Goal: Task Accomplishment & Management: Manage account settings

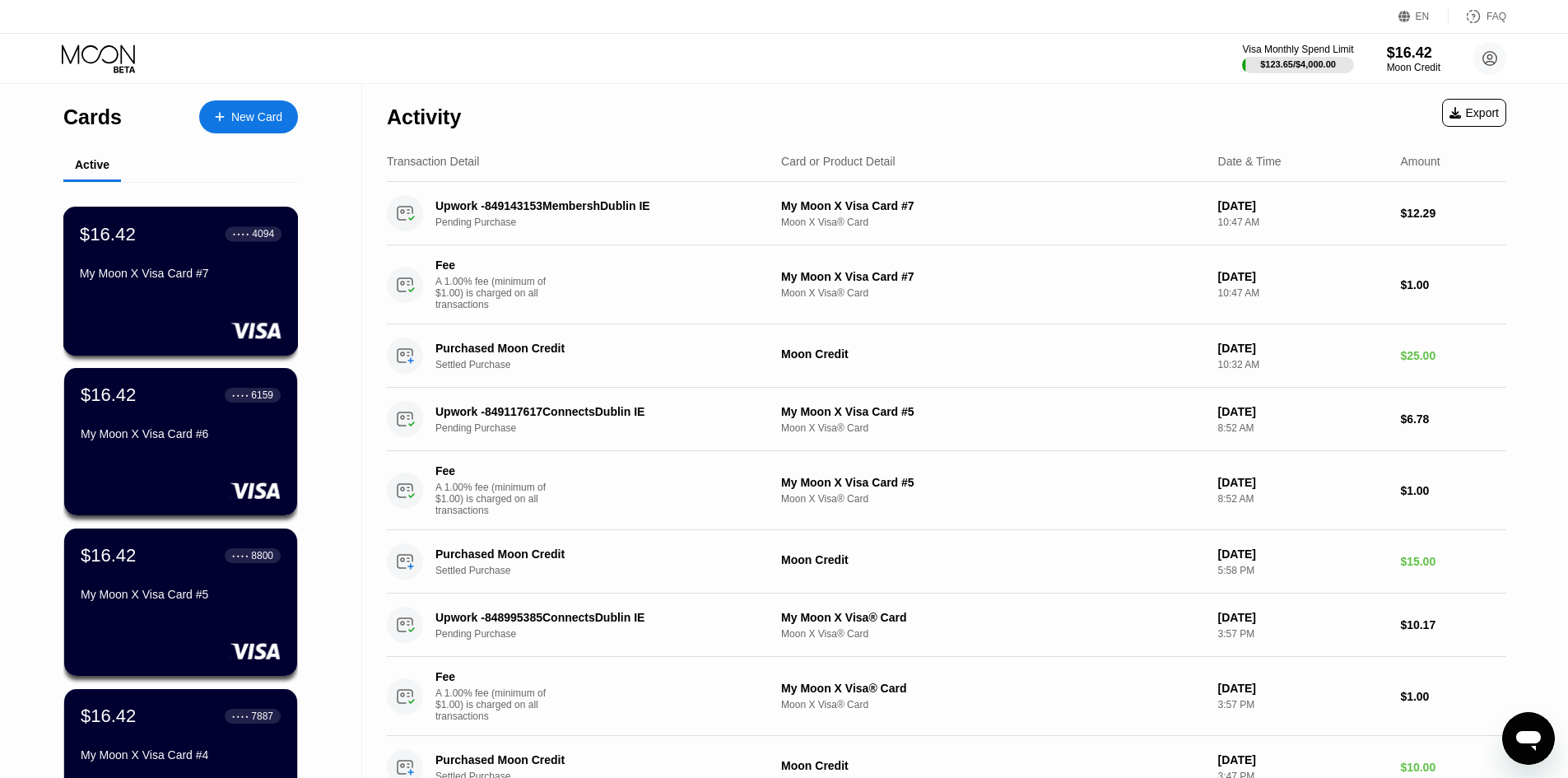
click at [107, 263] on div "$16.42 ● ● ● ● 4094 My Moon X Visa Card #7" at bounding box center [180, 255] width 201 height 64
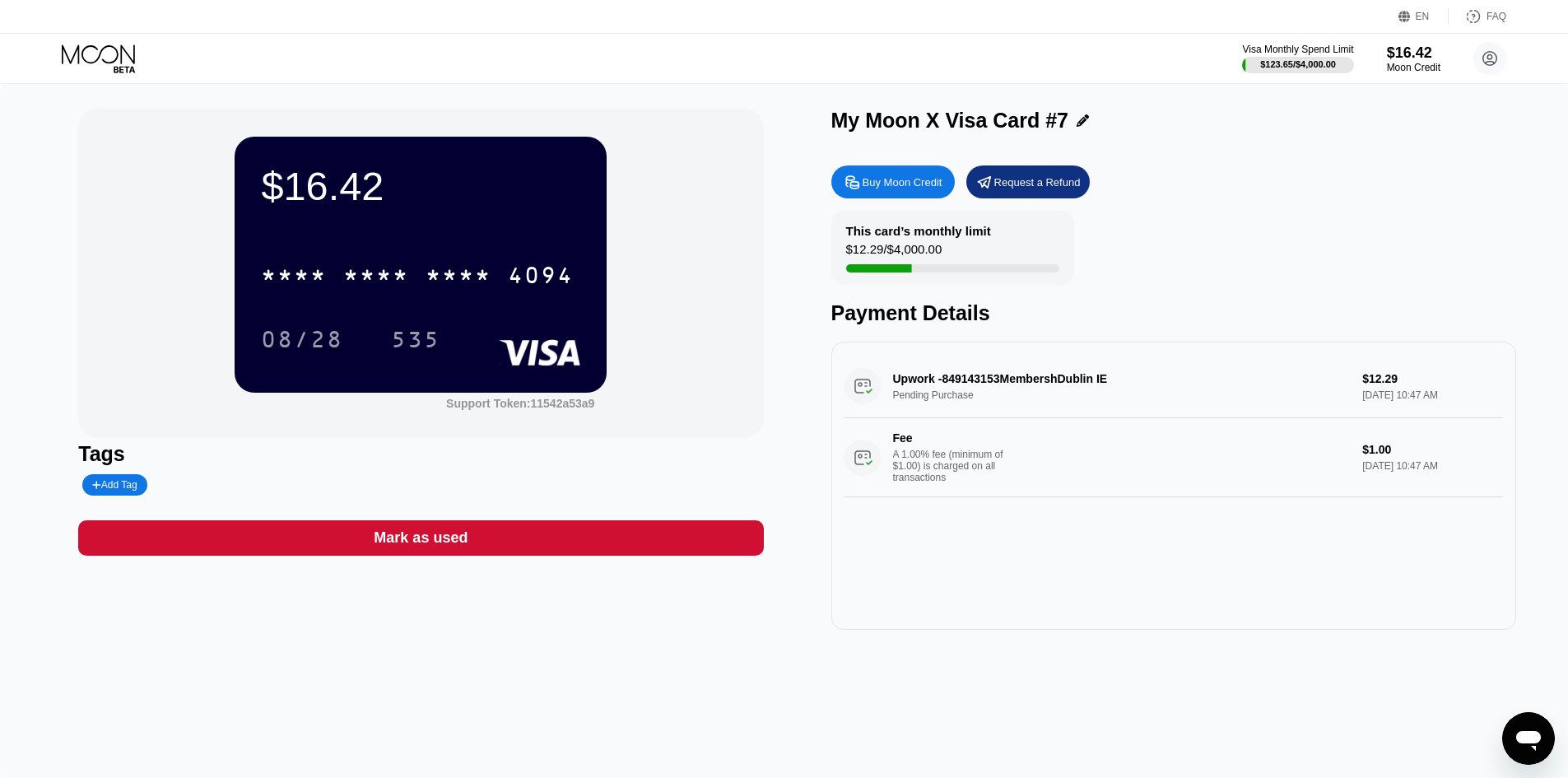
click at [126, 49] on icon at bounding box center [100, 59] width 77 height 28
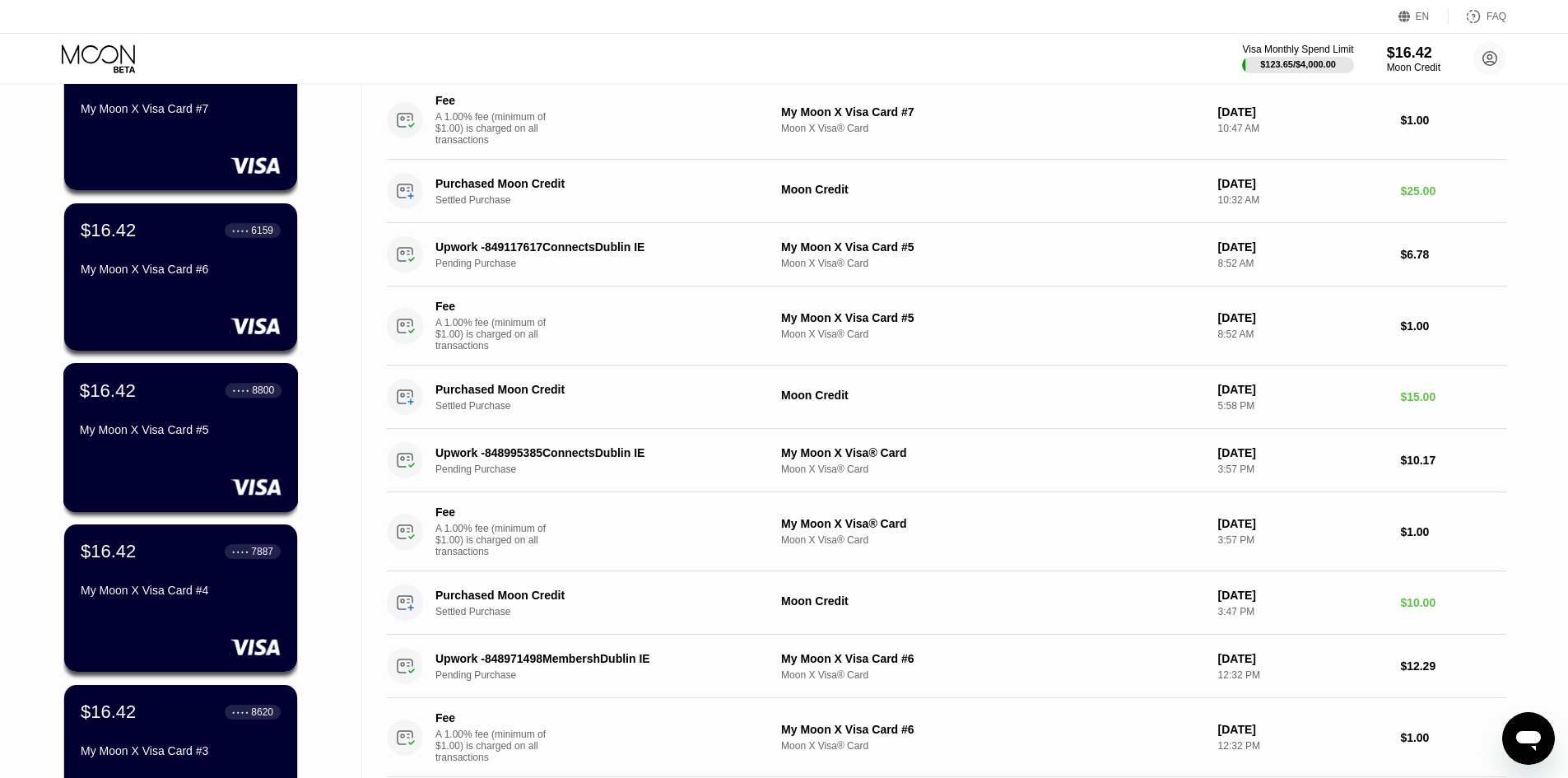
scroll to position [83, 0]
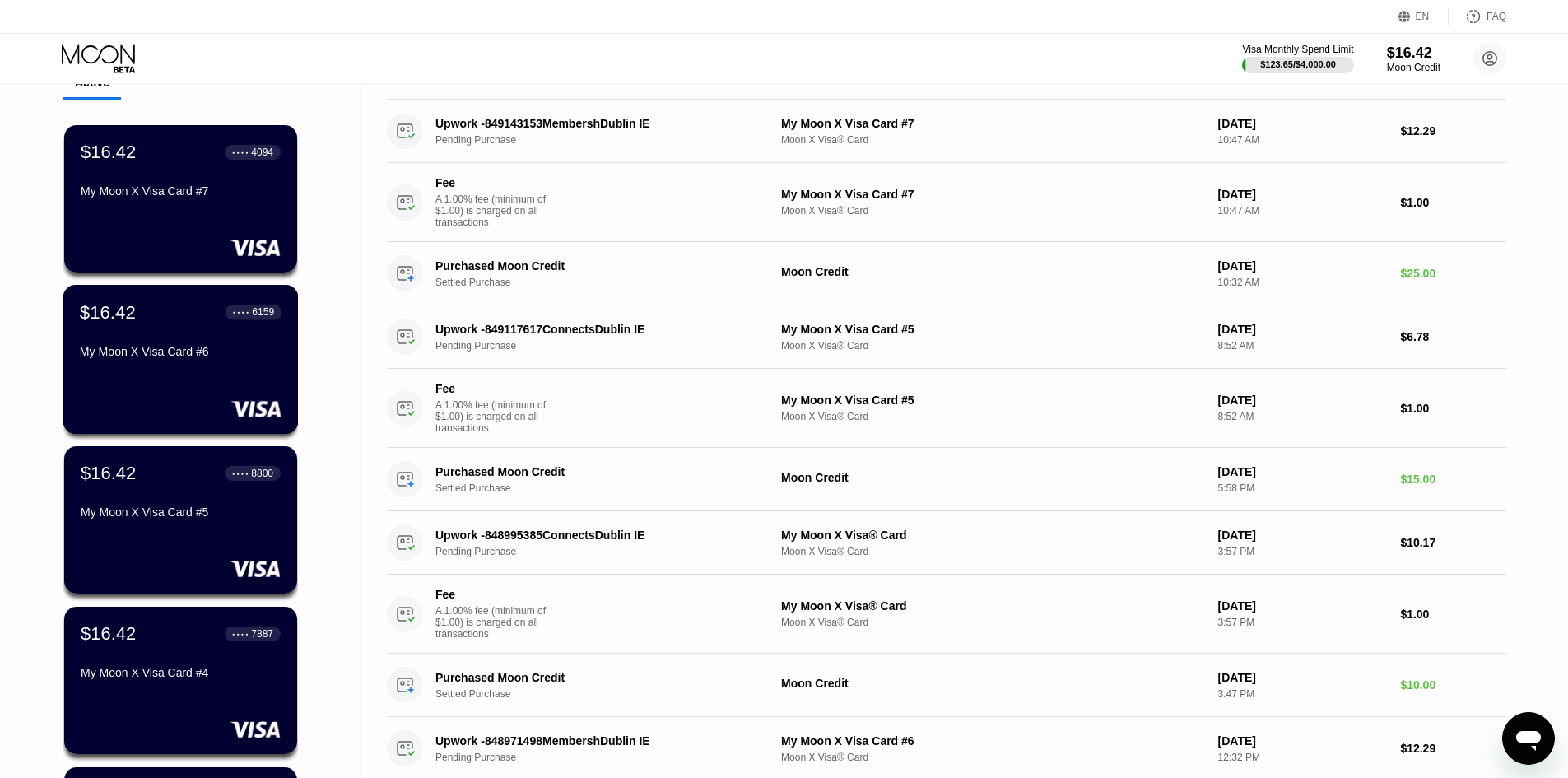
click at [226, 407] on div at bounding box center [180, 408] width 201 height 16
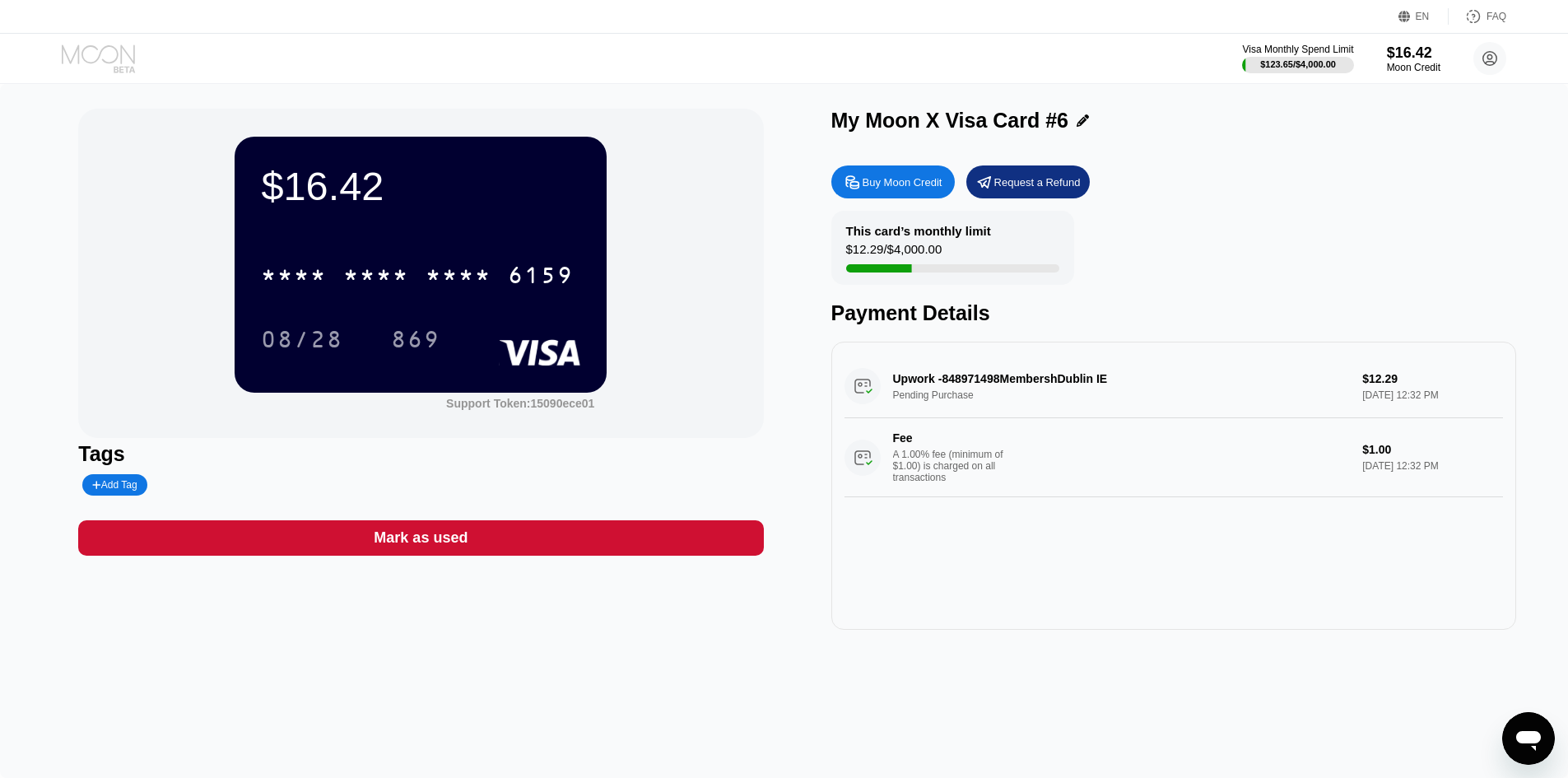
click at [106, 47] on icon at bounding box center [98, 54] width 73 height 19
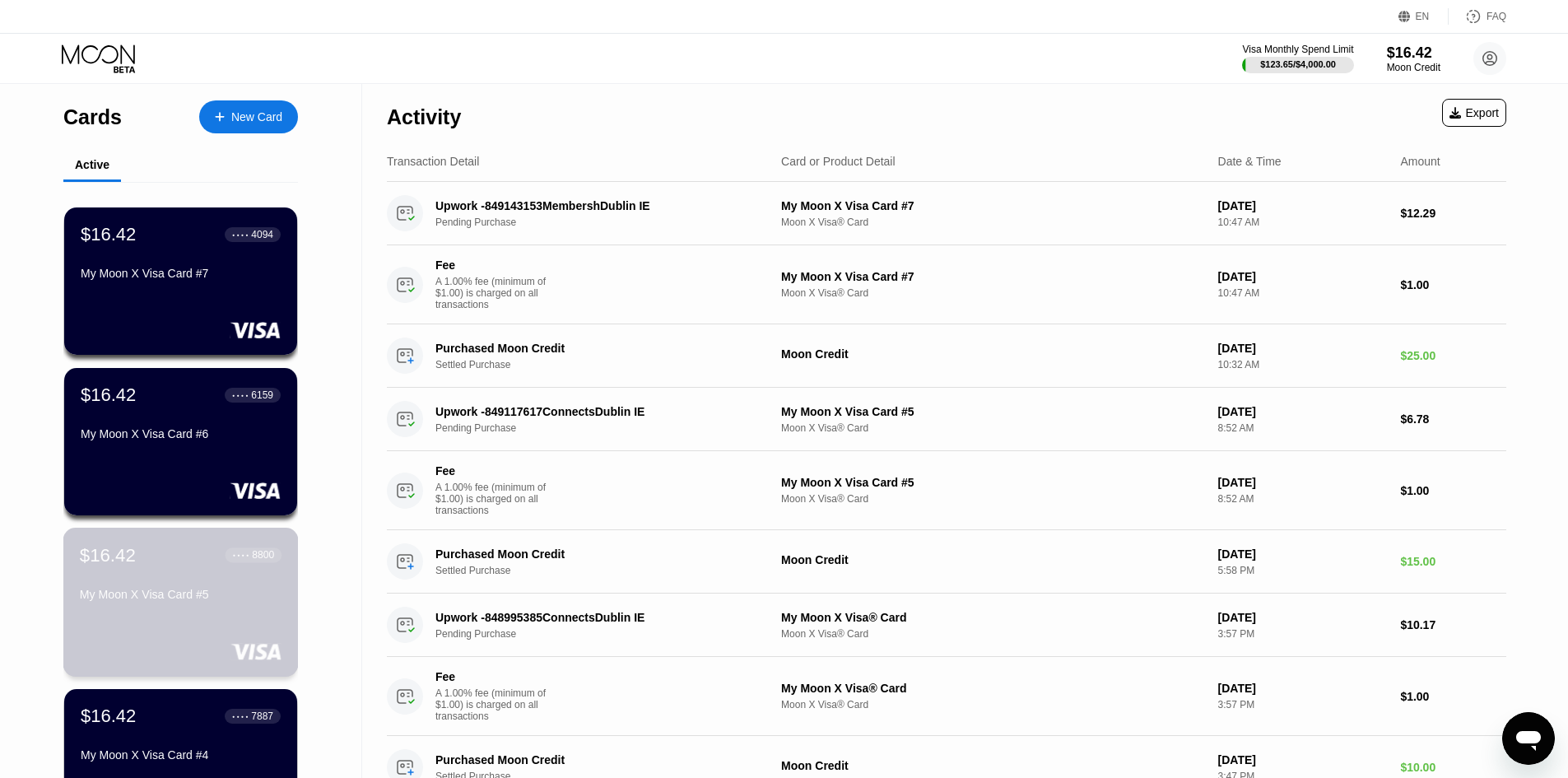
click at [229, 578] on div "$16.42 ● ● ● ● 8800 My Moon X Visa Card #5" at bounding box center [180, 576] width 201 height 64
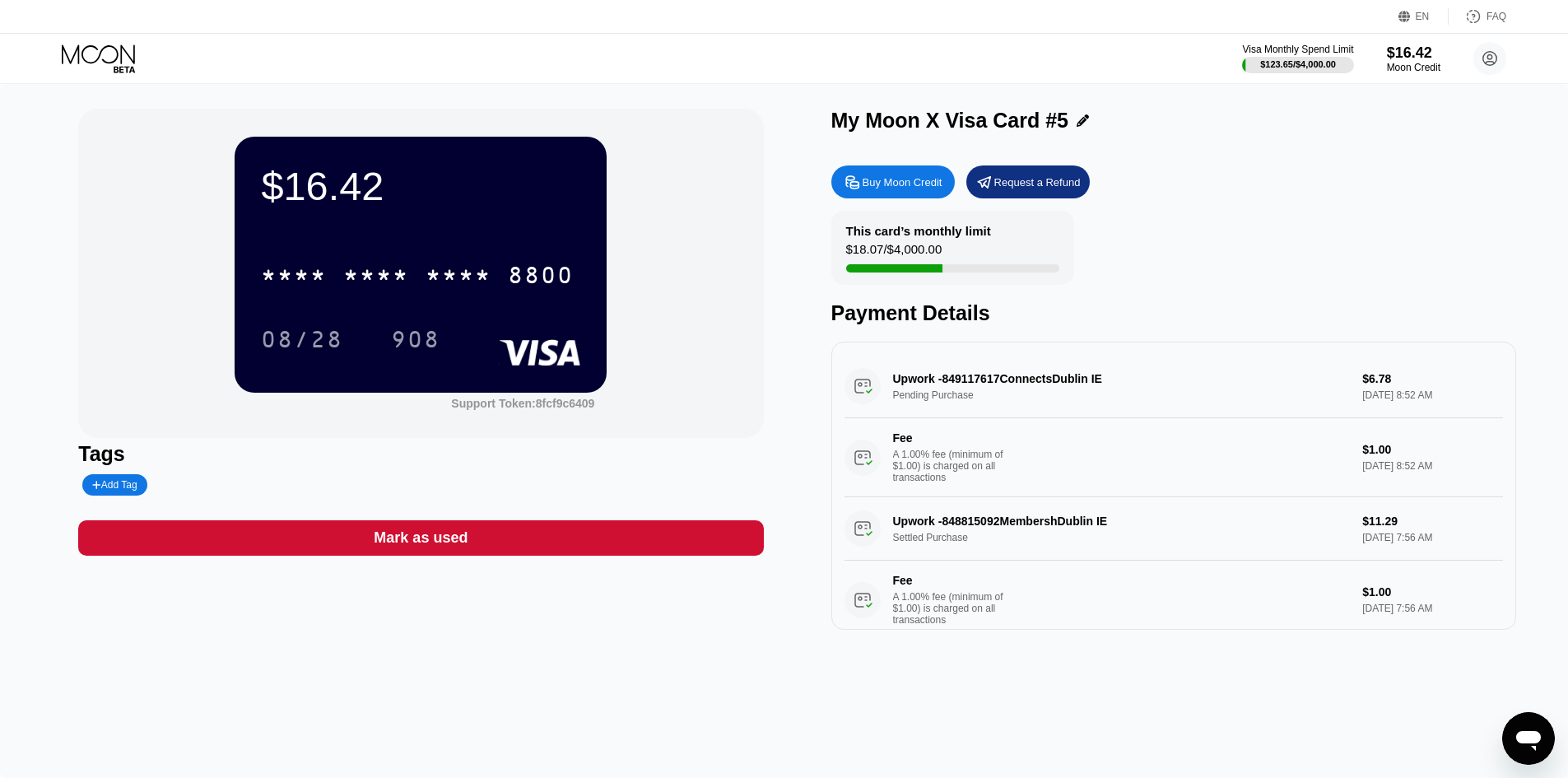
drag, startPoint x: 115, startPoint y: 61, endPoint x: 128, endPoint y: 66, distance: 13.9
click at [128, 66] on icon at bounding box center [100, 59] width 77 height 28
